Goal: Task Accomplishment & Management: Complete application form

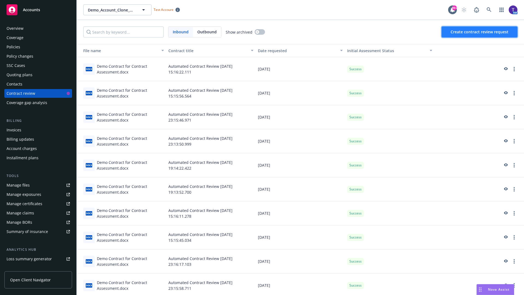
click at [479, 32] on span "Create contract review request" at bounding box center [479, 31] width 58 height 5
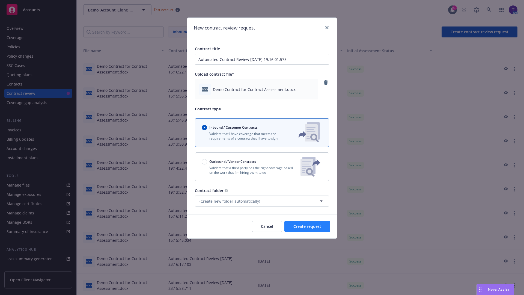
type input "Automated Contract Review 08-19-2025 19:16:01.575"
click at [307, 226] on span "Create request" at bounding box center [307, 225] width 28 height 5
